Goal: Task Accomplishment & Management: Use online tool/utility

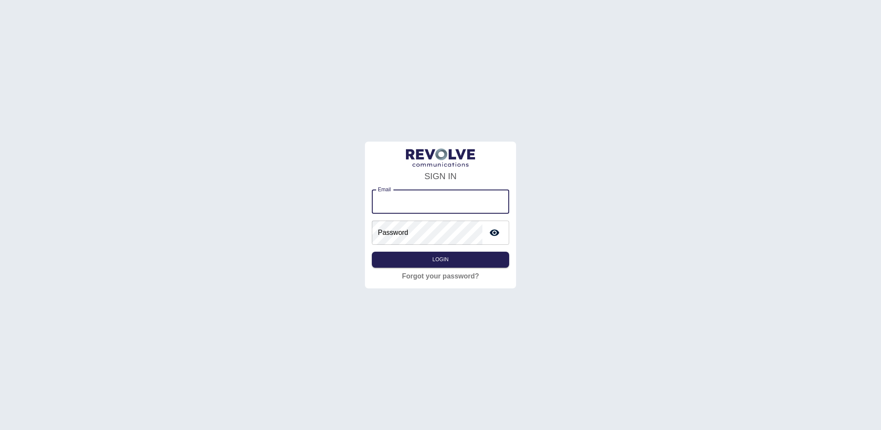
click at [398, 196] on input "Email" at bounding box center [440, 202] width 137 height 24
type input "**********"
click at [493, 237] on icon "toggle password visibility" at bounding box center [494, 233] width 10 height 10
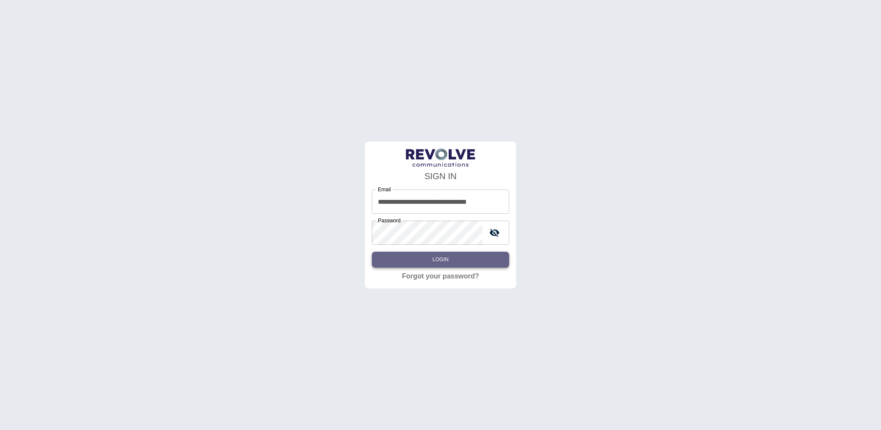
click at [475, 254] on button "Login" at bounding box center [440, 260] width 137 height 16
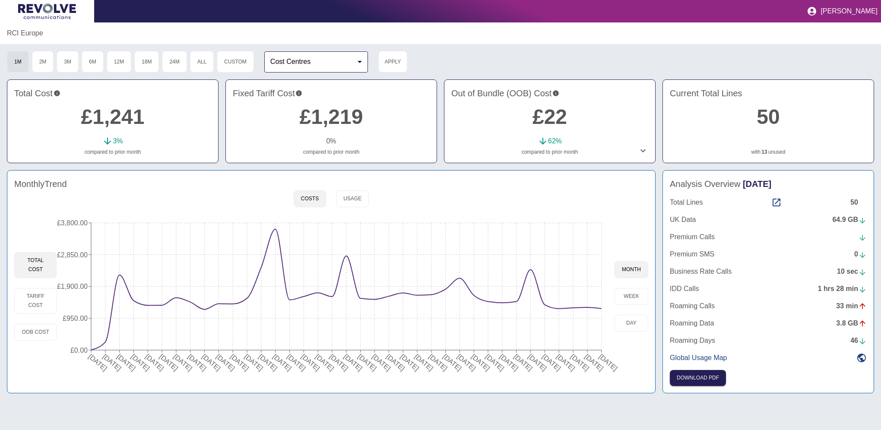
click at [308, 62] on body "[PERSON_NAME] RCI Europe 1M 2M 3M 6M 12M 18M 24M All Custom Cost Centres ​ Cost…" at bounding box center [440, 215] width 881 height 430
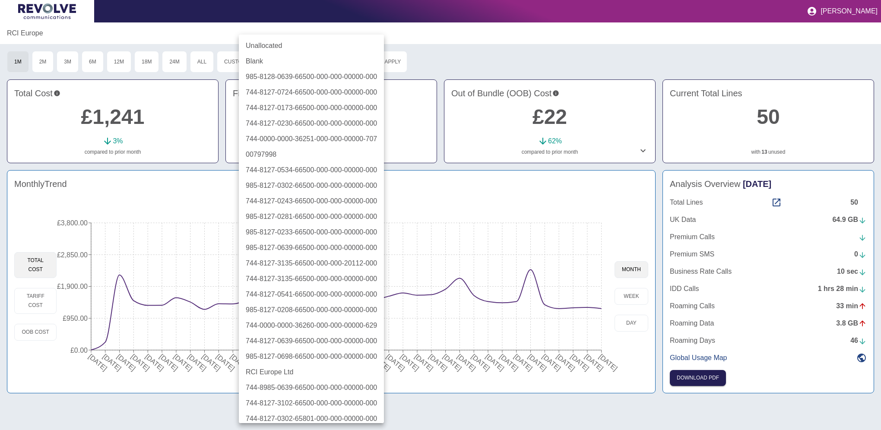
click at [438, 56] on div at bounding box center [440, 215] width 881 height 430
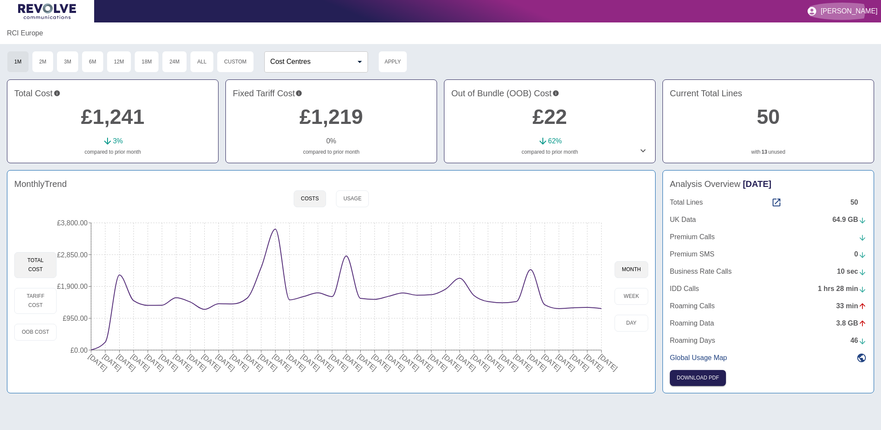
click at [816, 9] on icon "button" at bounding box center [811, 11] width 9 height 9
click at [737, 44] on div at bounding box center [440, 215] width 881 height 430
click at [768, 115] on link "50" at bounding box center [767, 116] width 23 height 23
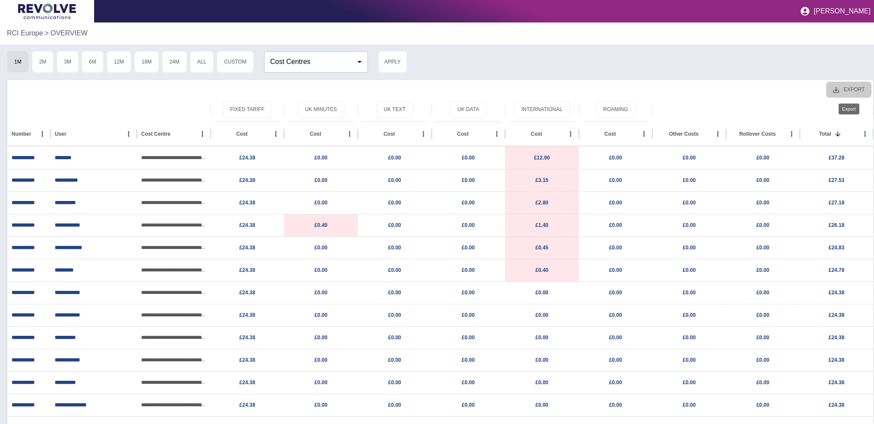
click at [857, 88] on button "Export" at bounding box center [848, 90] width 45 height 16
click at [843, 111] on li "Download as CSV" at bounding box center [832, 109] width 78 height 16
